Goal: Transaction & Acquisition: Purchase product/service

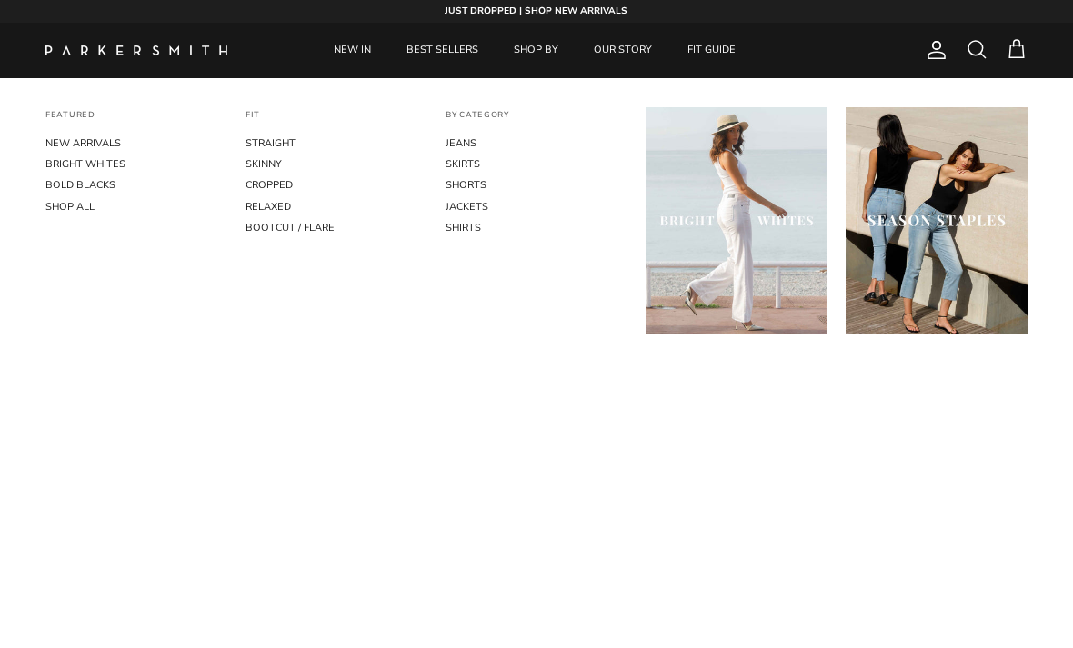
click at [258, 137] on link "STRAIGHT" at bounding box center [336, 143] width 182 height 21
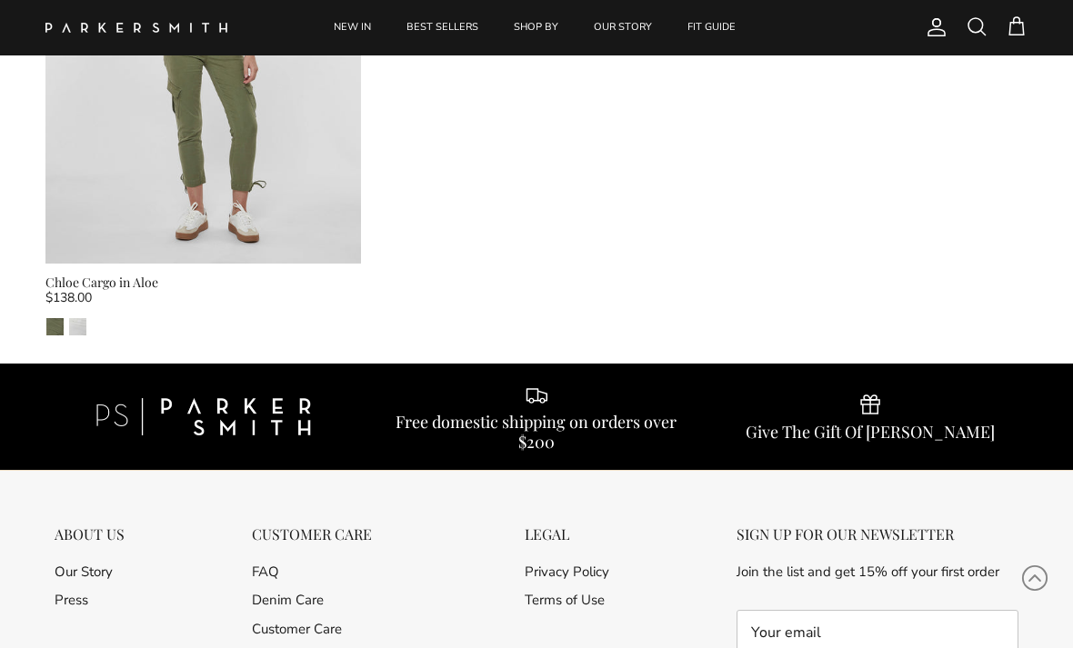
scroll to position [4050, 0]
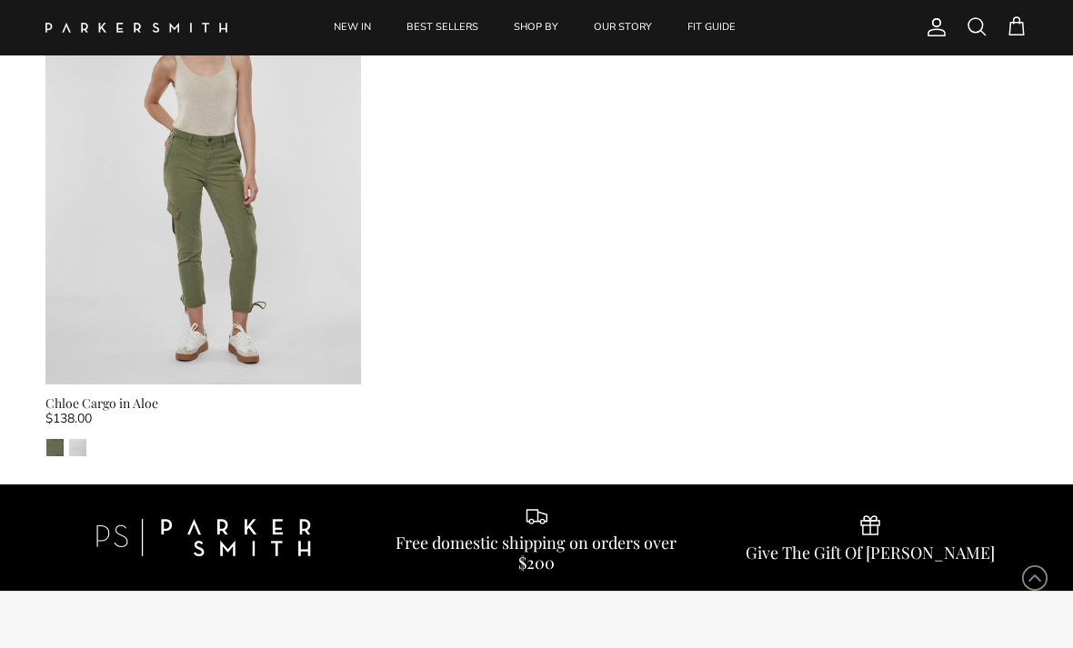
click at [455, 533] on div "Free domestic shipping on orders over $200" at bounding box center [536, 552] width 315 height 39
click at [482, 533] on div "Free domestic shipping on orders over $200" at bounding box center [536, 552] width 315 height 39
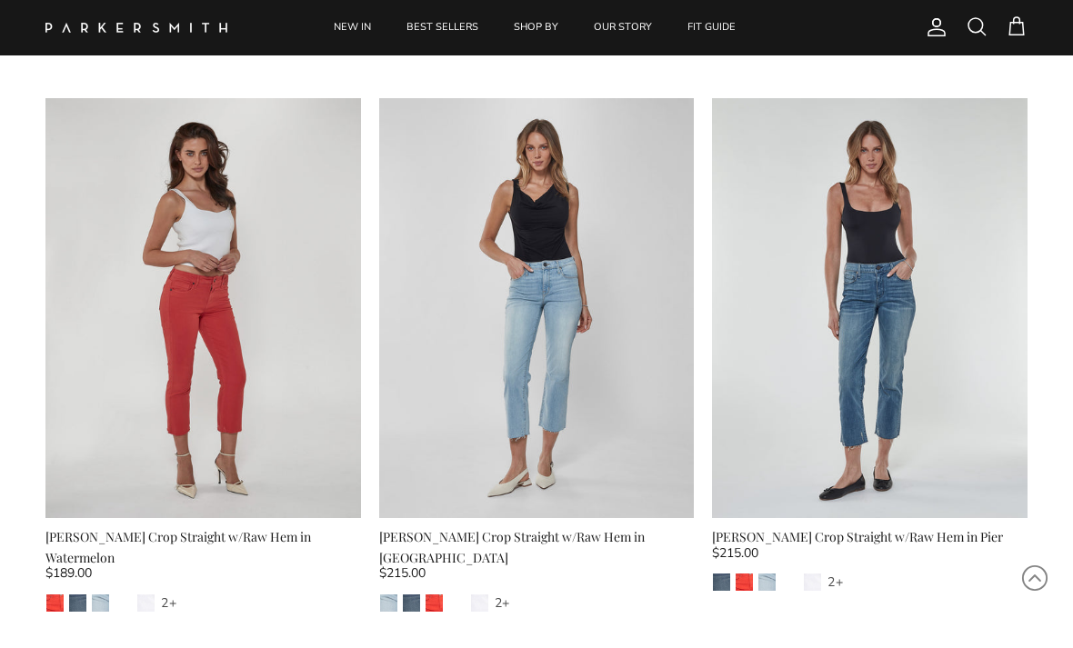
scroll to position [2235, 0]
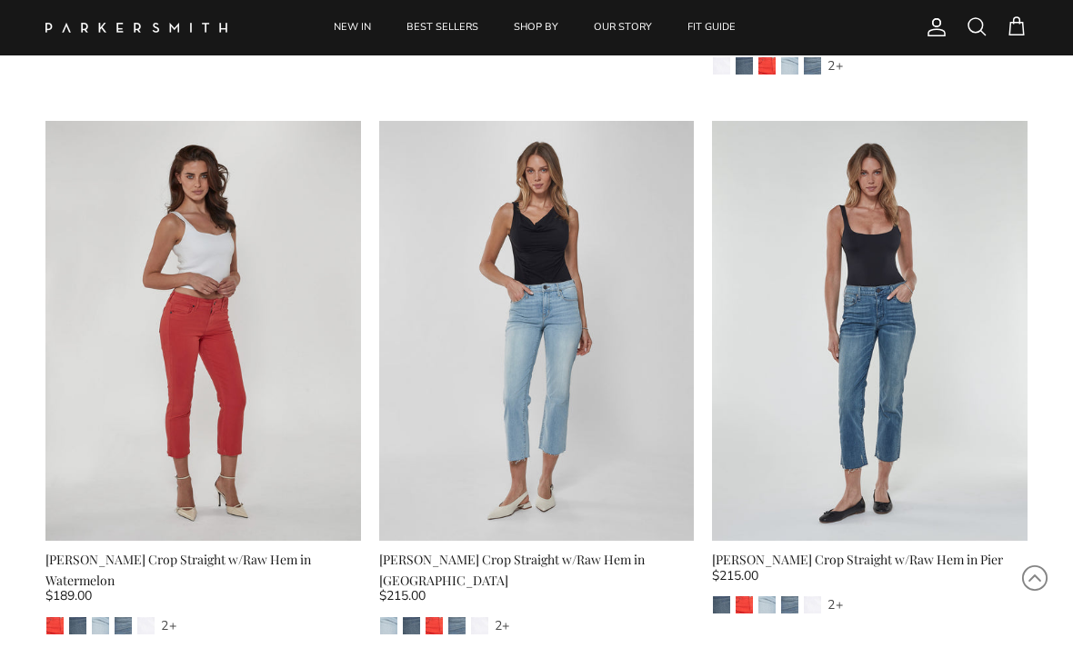
click at [437, 293] on img at bounding box center [536, 331] width 315 height 420
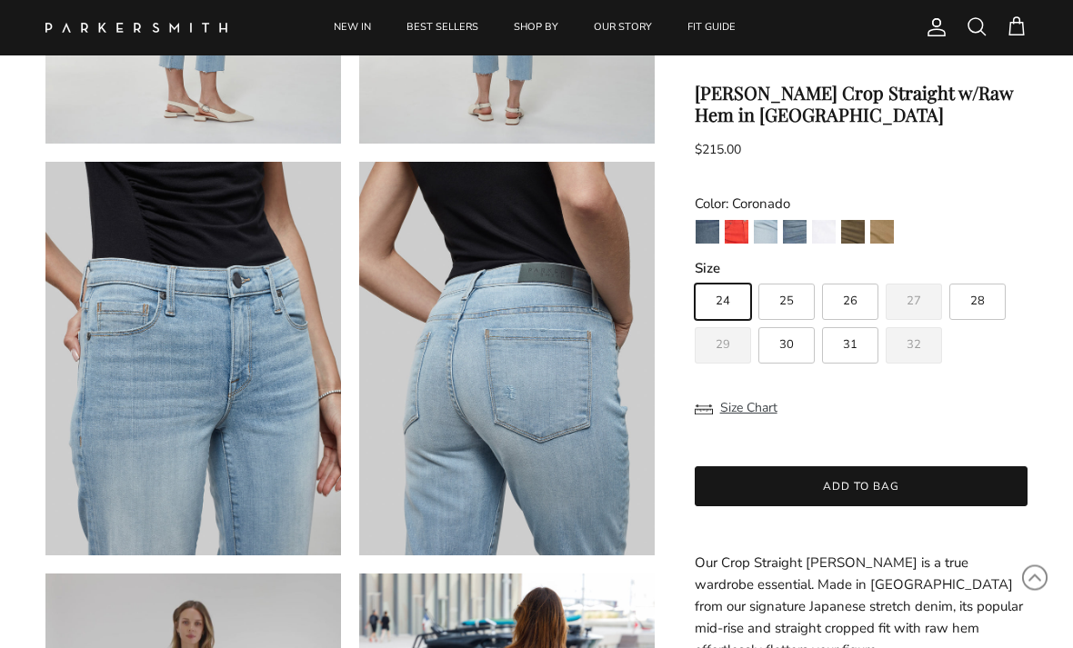
scroll to position [818, 0]
click at [972, 308] on span "28" at bounding box center [977, 302] width 15 height 12
click at [694, 277] on input "28" at bounding box center [694, 276] width 1 height 1
radio input "true"
